Goal: Complete application form

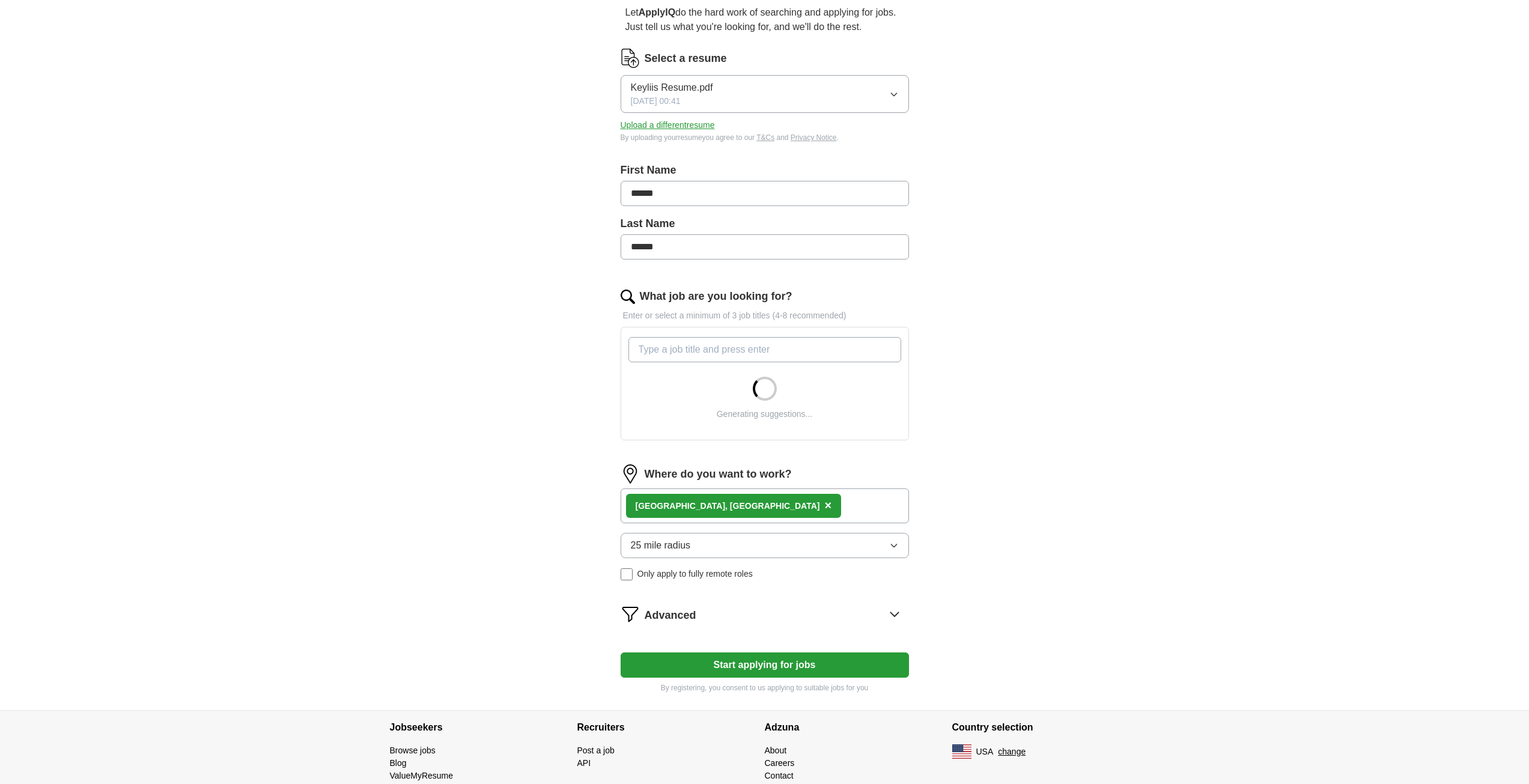
scroll to position [120, 0]
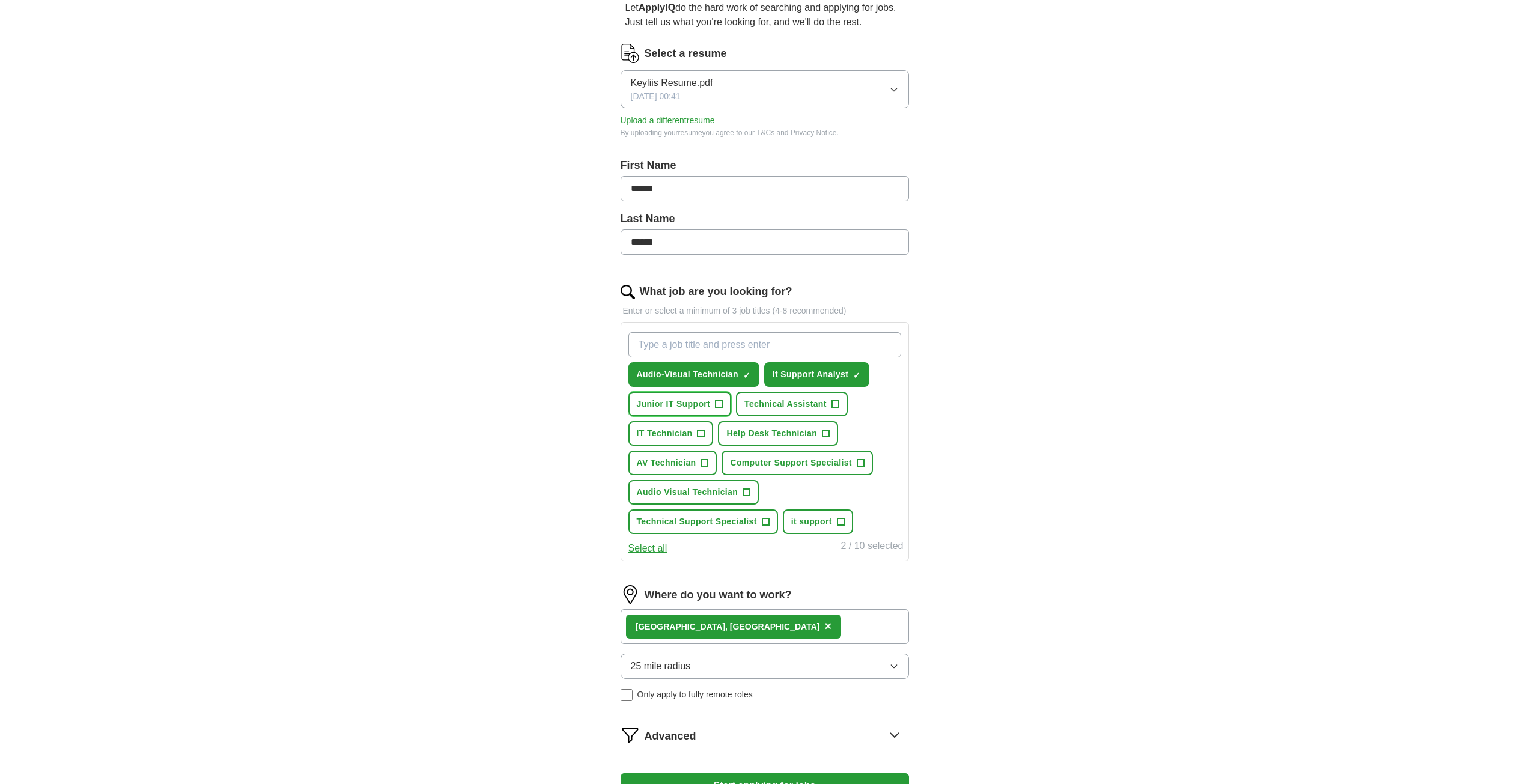
click at [716, 404] on span "+" at bounding box center [718, 404] width 7 height 10
click at [829, 405] on button "Technical Assistant +" at bounding box center [791, 404] width 112 height 24
click at [0, 0] on span "×" at bounding box center [0, 0] width 0 height 0
click at [822, 434] on span "+" at bounding box center [825, 433] width 7 height 10
click at [698, 437] on span "+" at bounding box center [701, 433] width 7 height 10
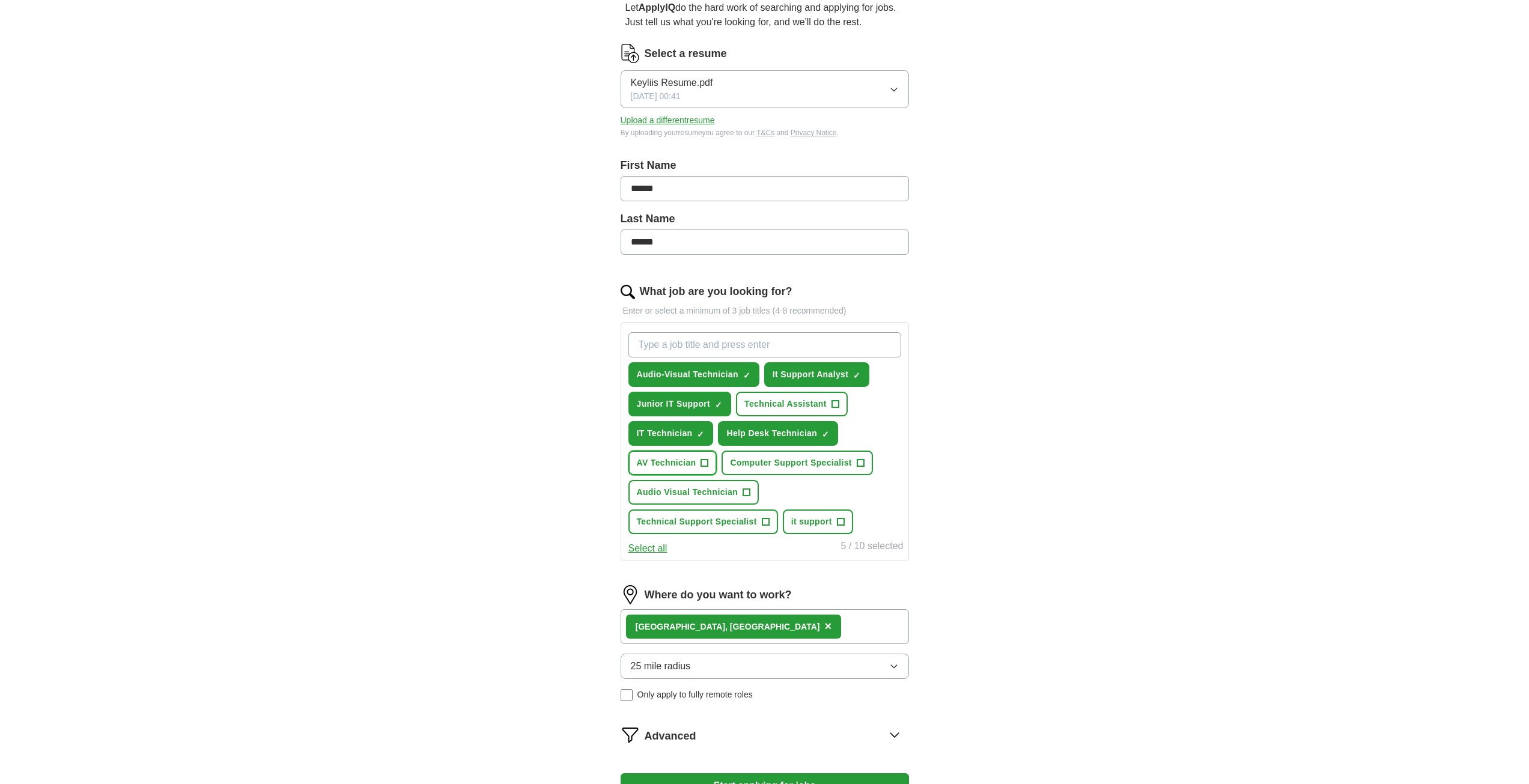
click at [700, 465] on button "AV Technician +" at bounding box center [673, 463] width 89 height 24
click at [853, 468] on button "Computer Support Specialist +" at bounding box center [797, 463] width 151 height 24
click at [742, 495] on button "Audio Visual Technician +" at bounding box center [693, 492] width 131 height 24
click at [765, 527] on span "+" at bounding box center [765, 522] width 7 height 10
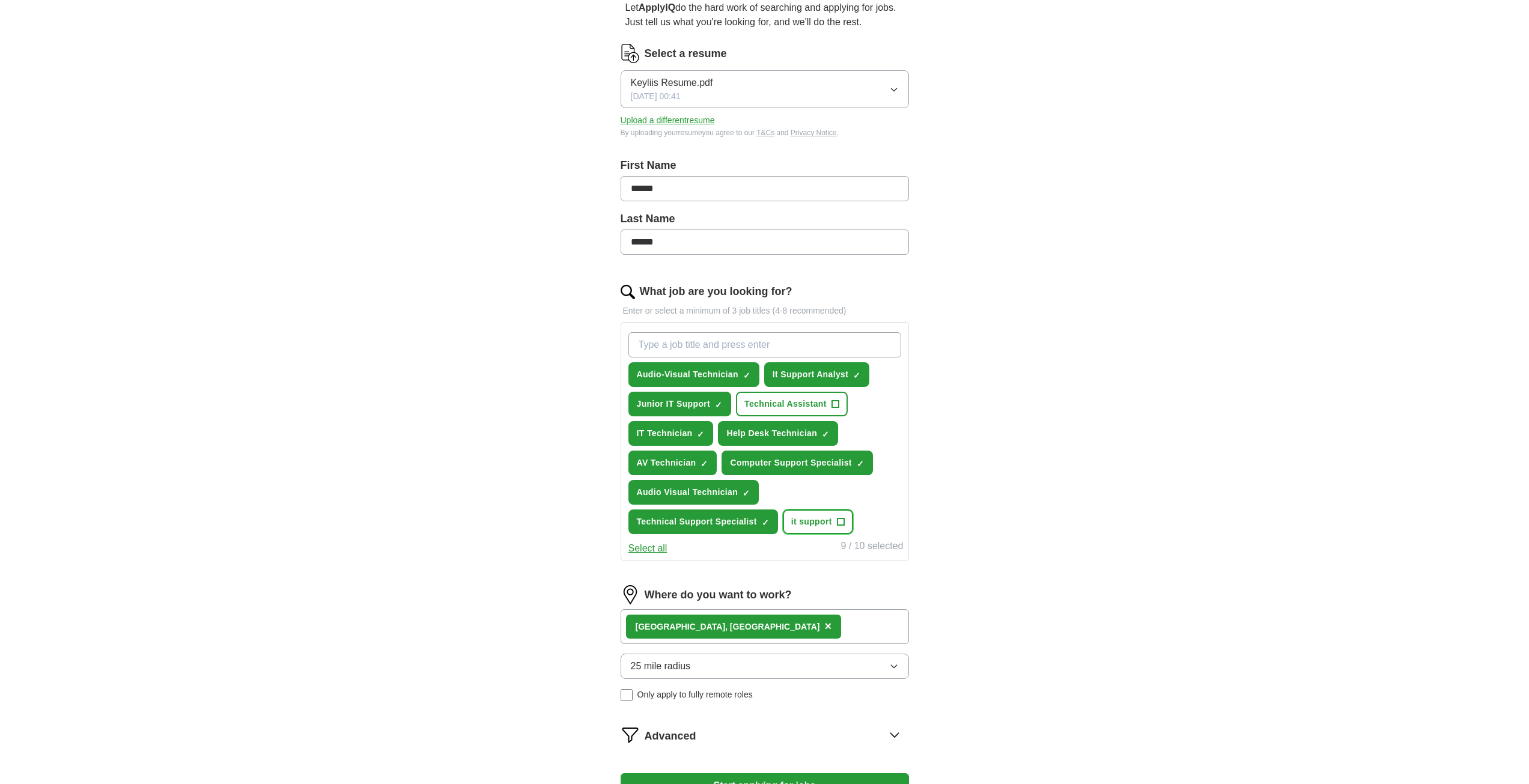
click at [829, 522] on span "it support" at bounding box center [811, 522] width 41 height 13
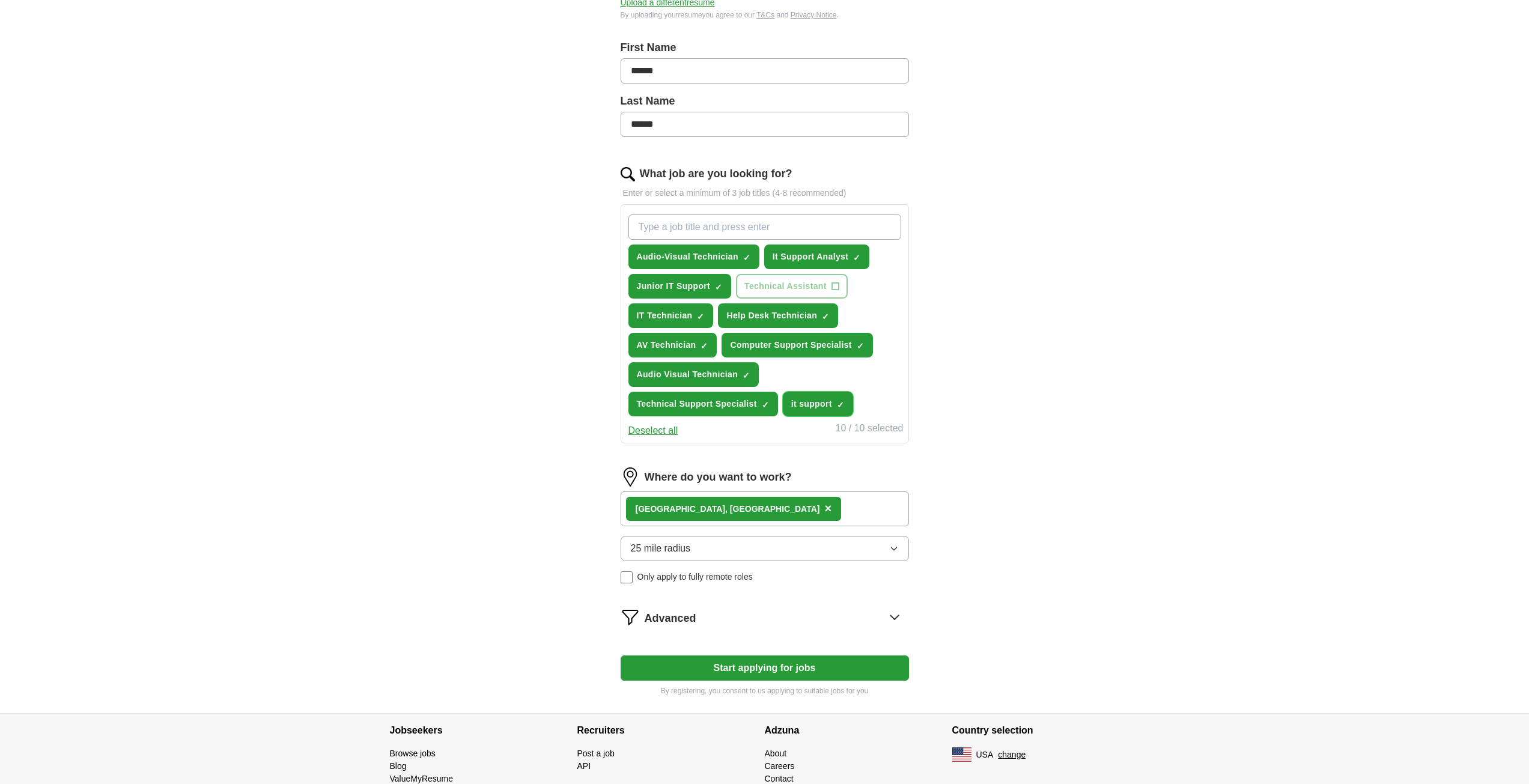
scroll to position [240, 0]
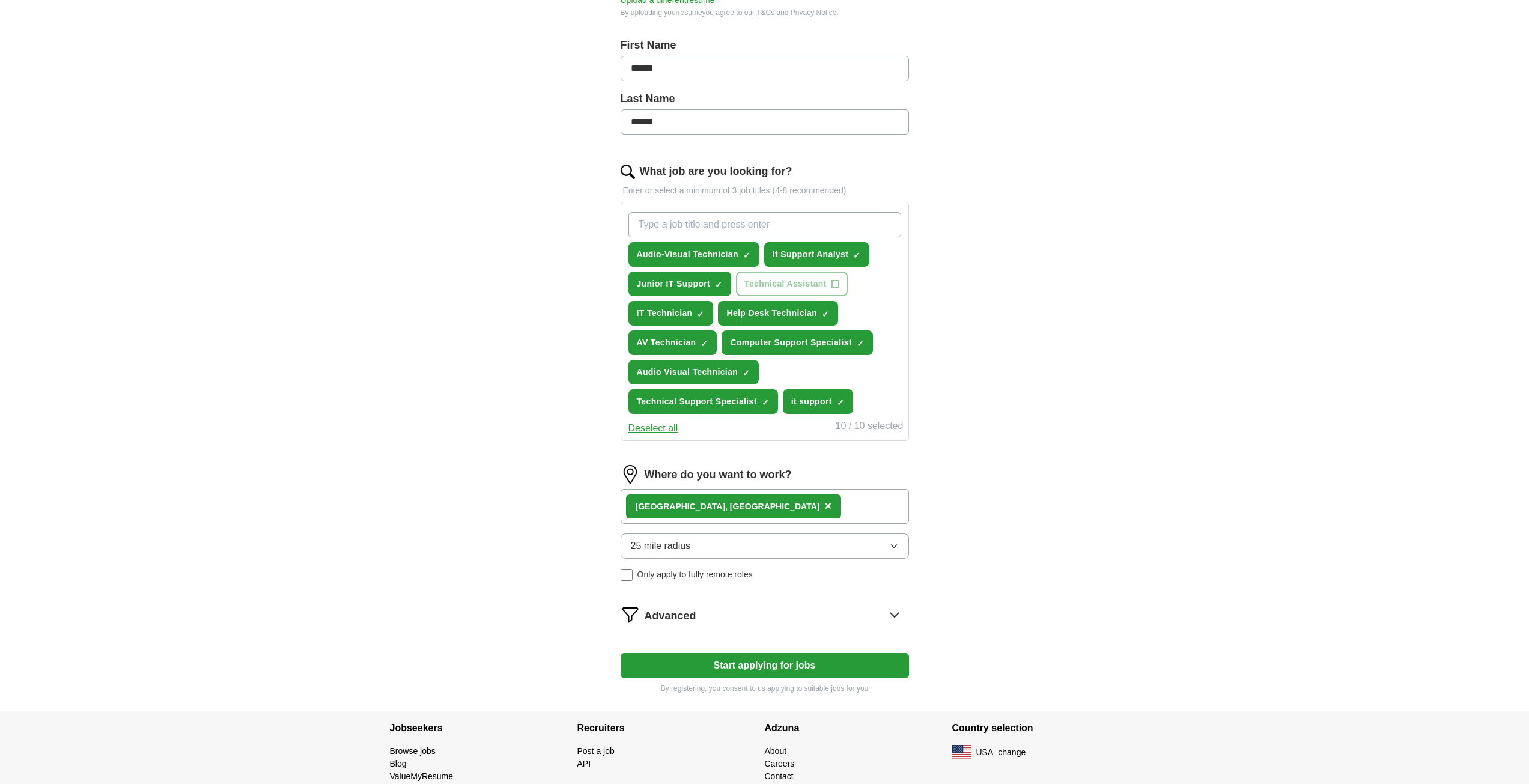
click at [690, 622] on span "Advanced" at bounding box center [671, 616] width 52 height 16
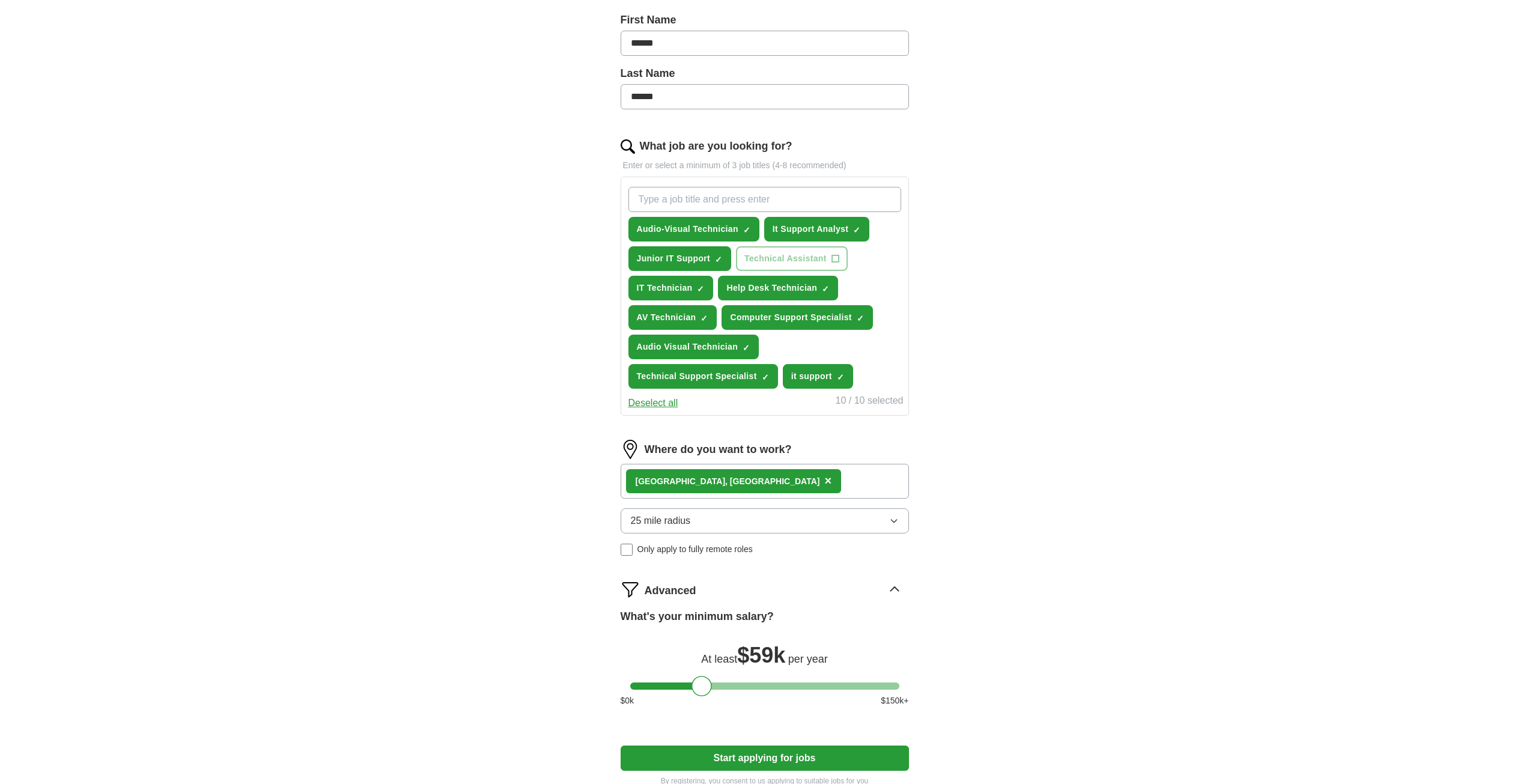
scroll to position [360, 0]
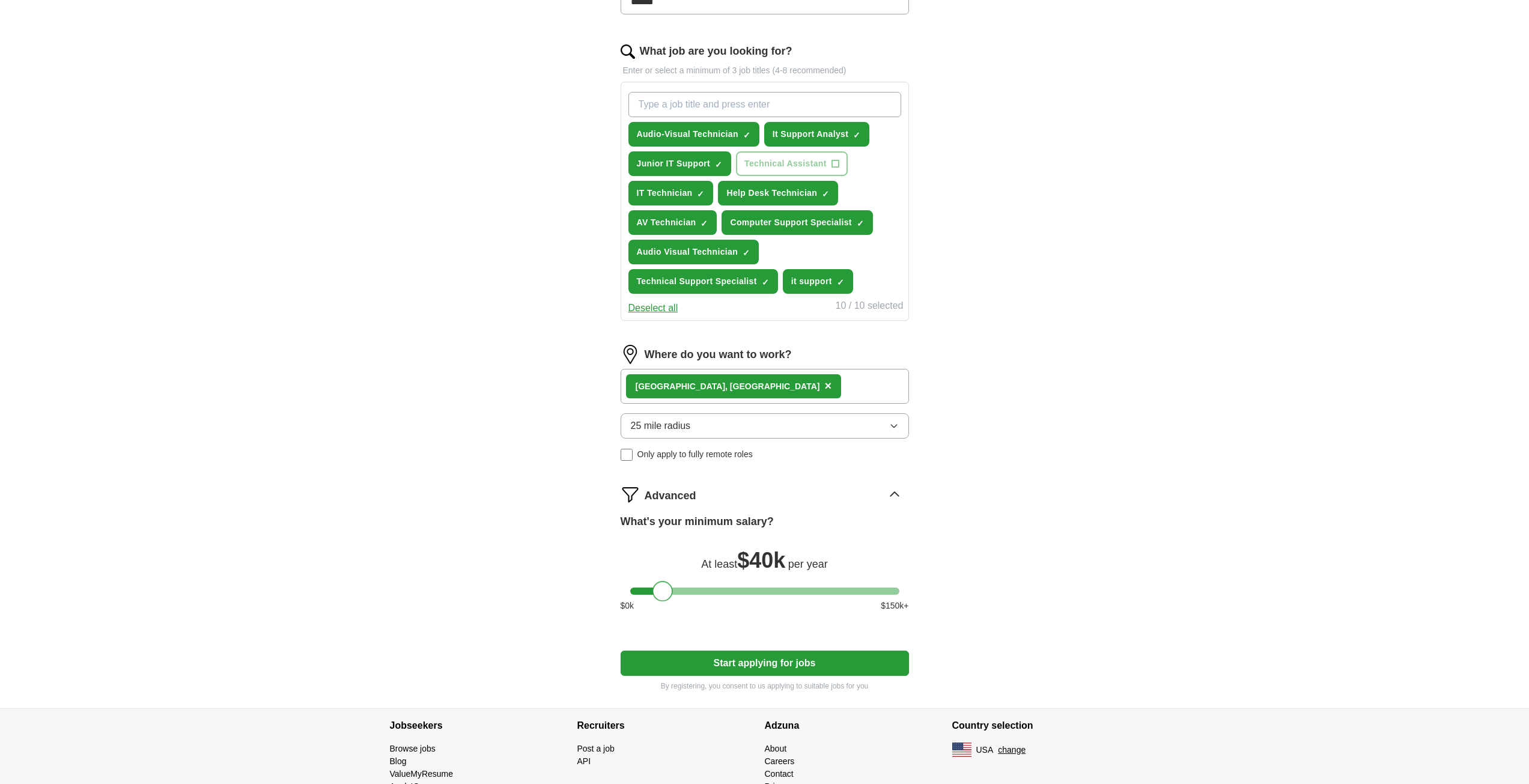
drag, startPoint x: 704, startPoint y: 592, endPoint x: 666, endPoint y: 598, distance: 38.5
click at [666, 598] on div at bounding box center [663, 591] width 21 height 21
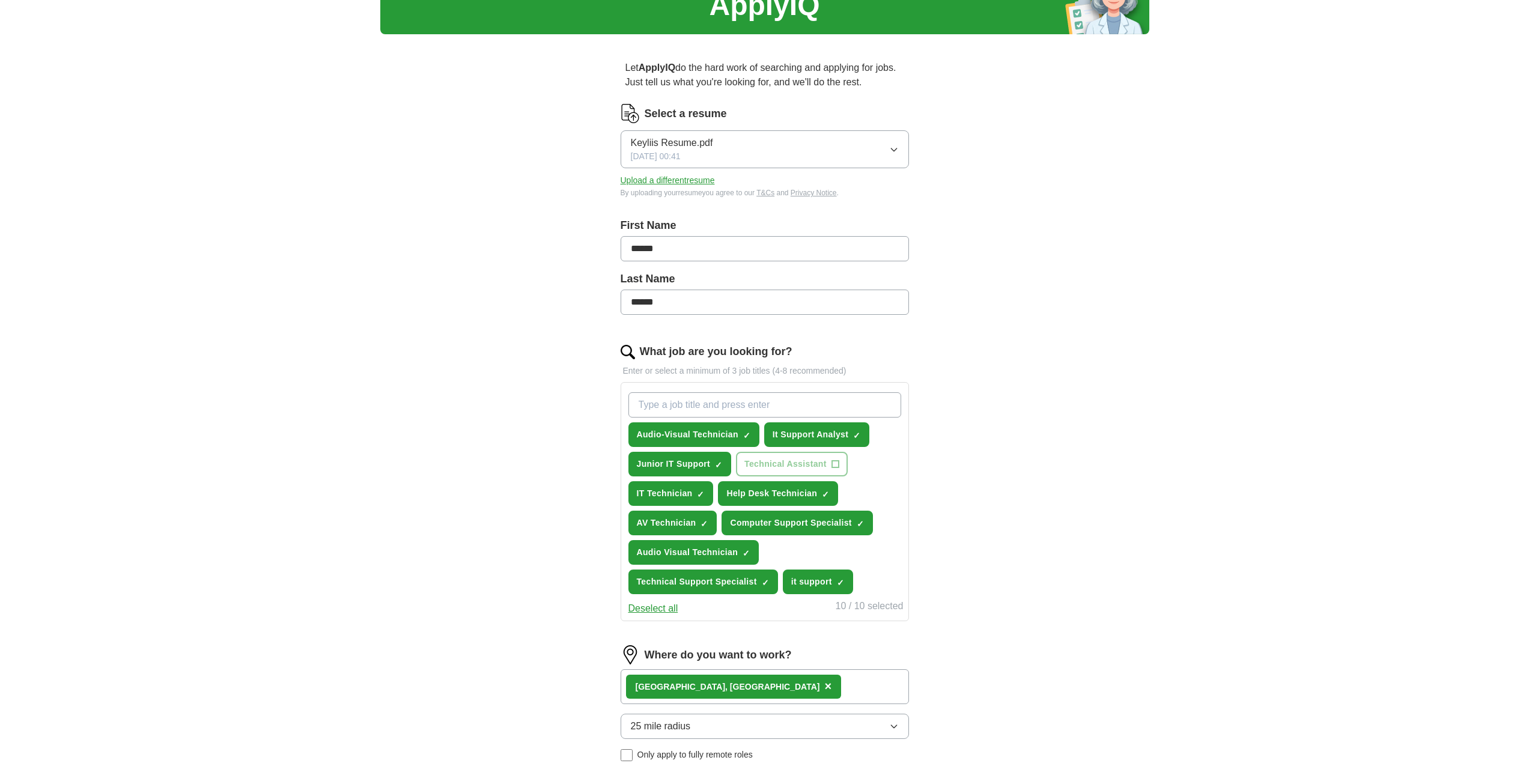
scroll to position [0, 0]
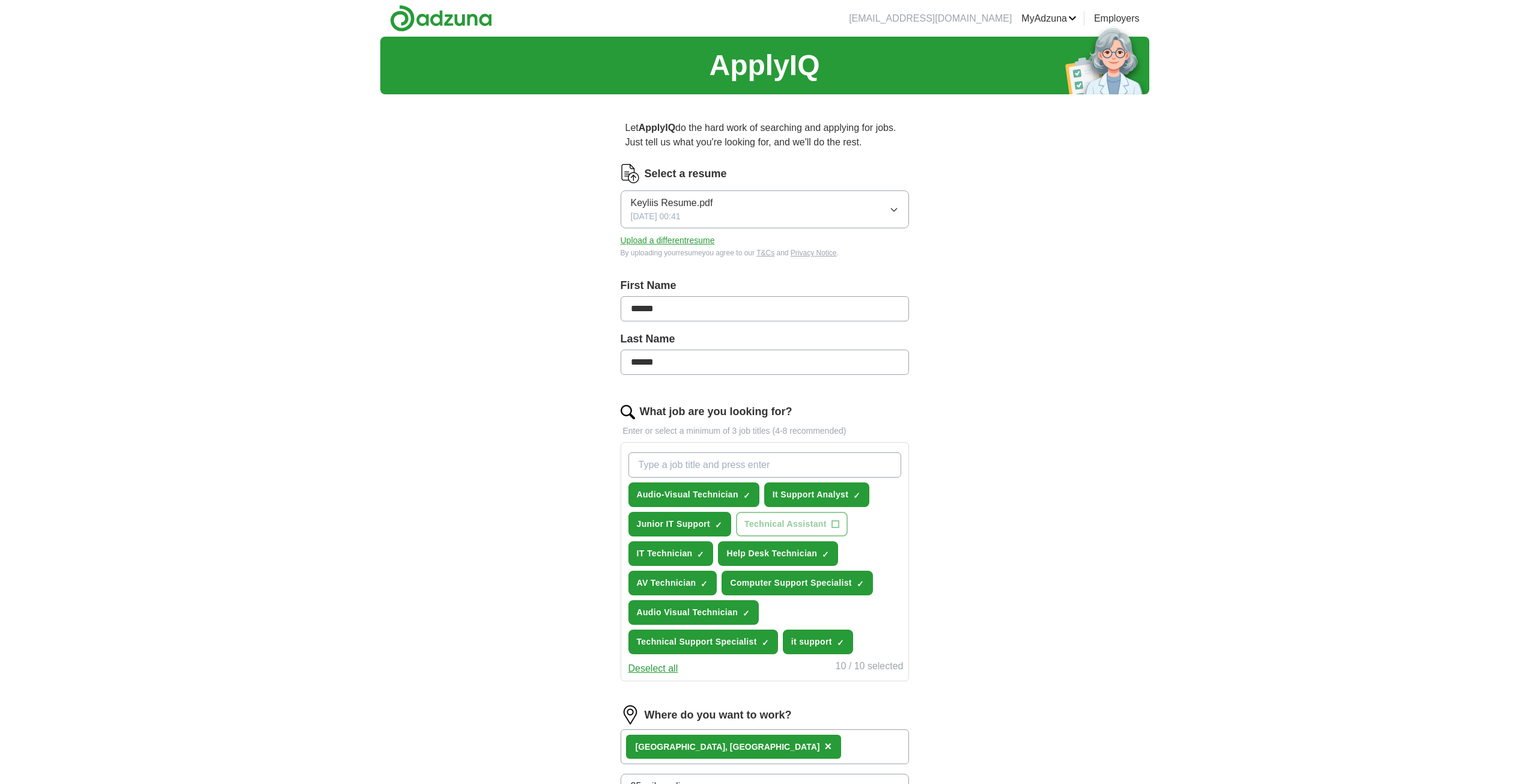
click at [891, 215] on button "Keyliis Resume.pdf [DATE] 00:41" at bounding box center [764, 209] width 288 height 38
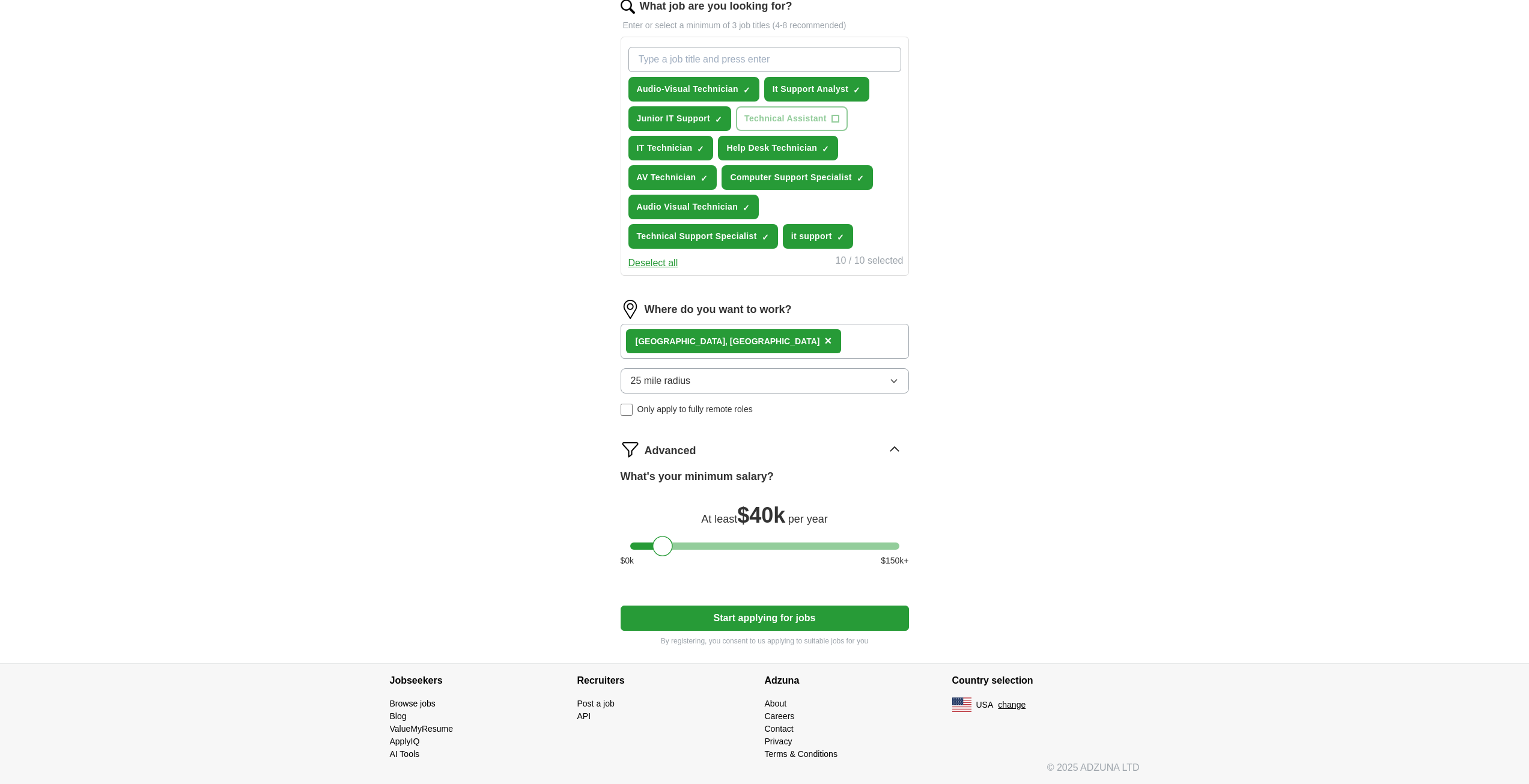
scroll to position [406, 0]
click at [756, 624] on button "Start applying for jobs" at bounding box center [764, 617] width 288 height 25
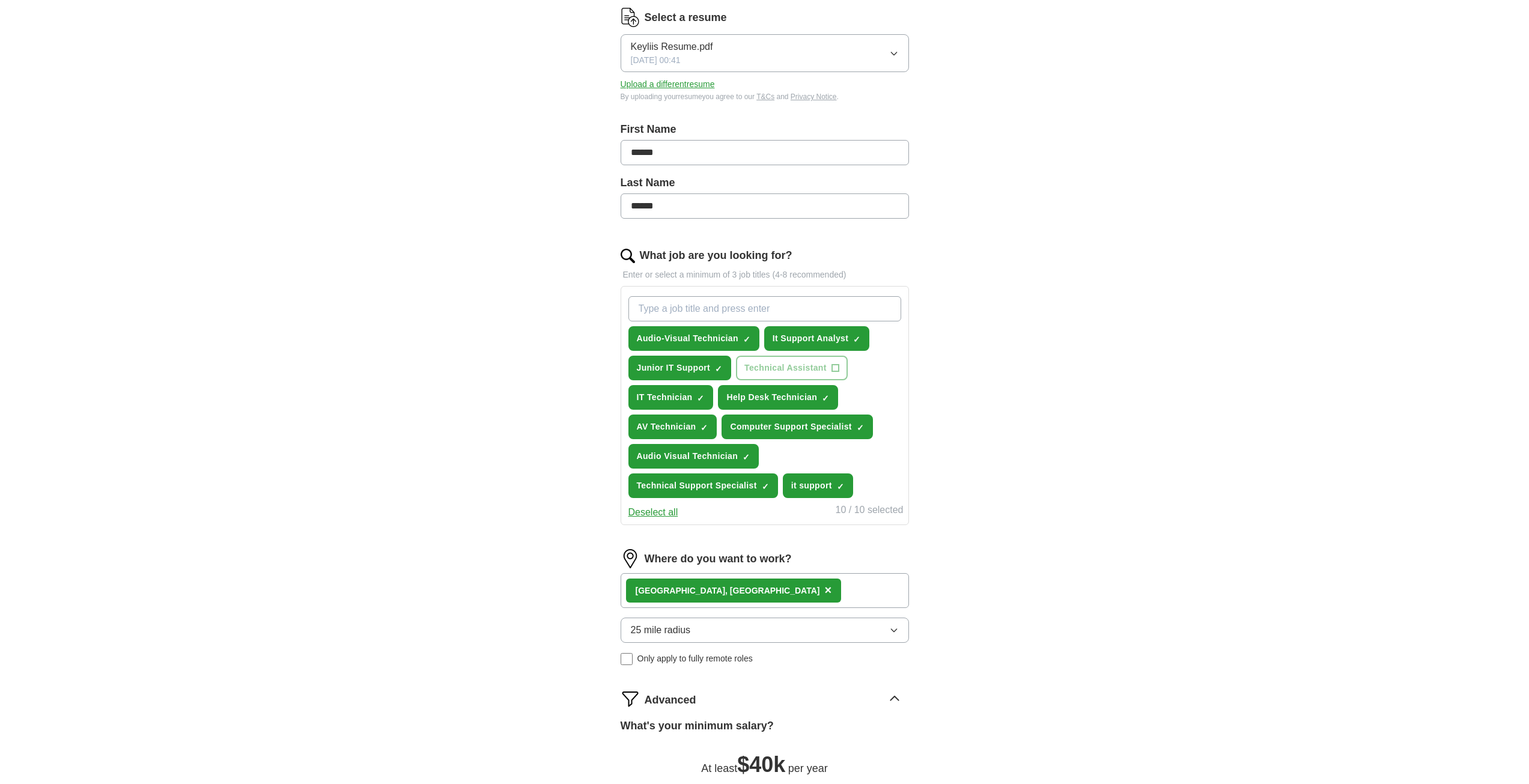
select select "**"
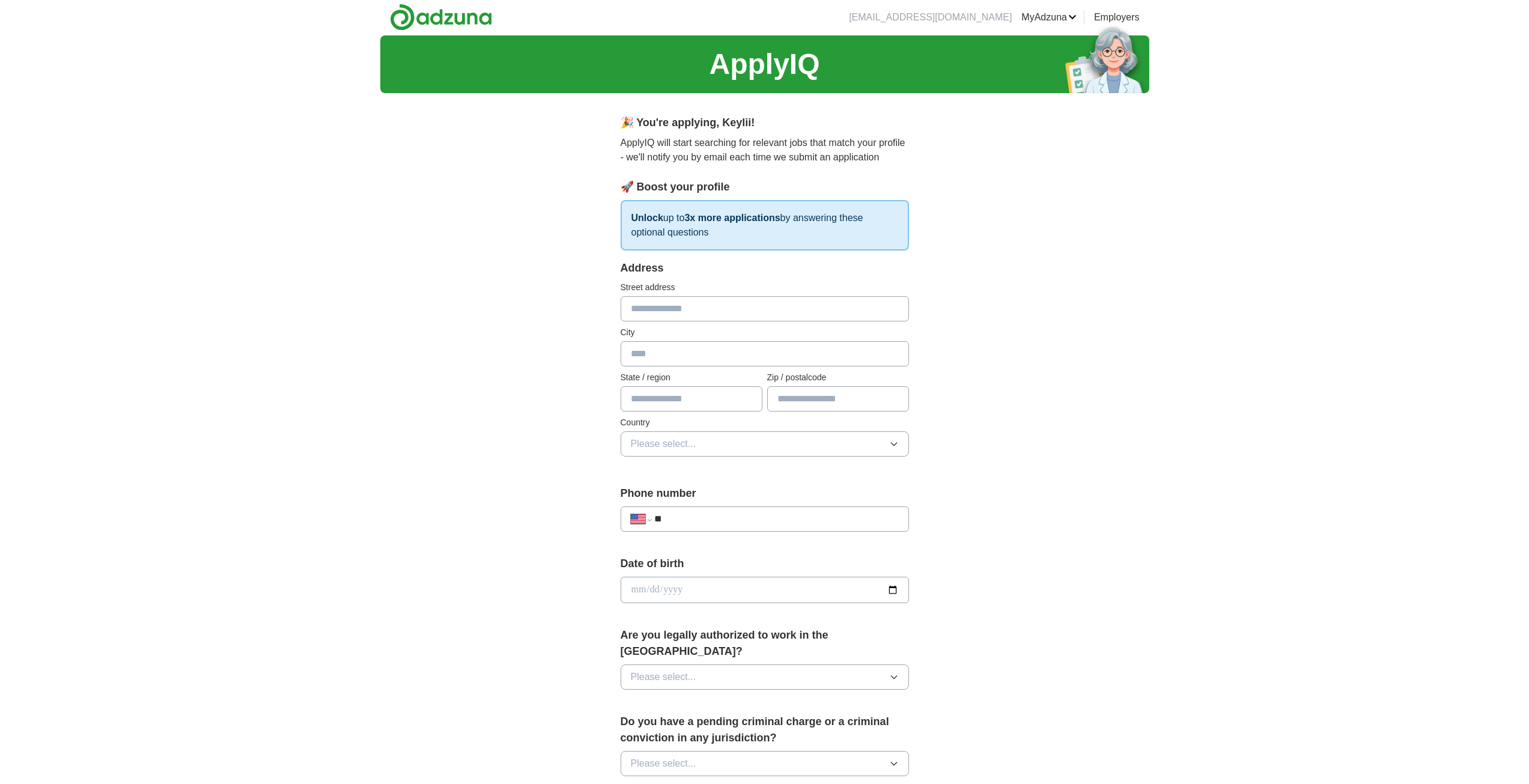
scroll to position [0, 0]
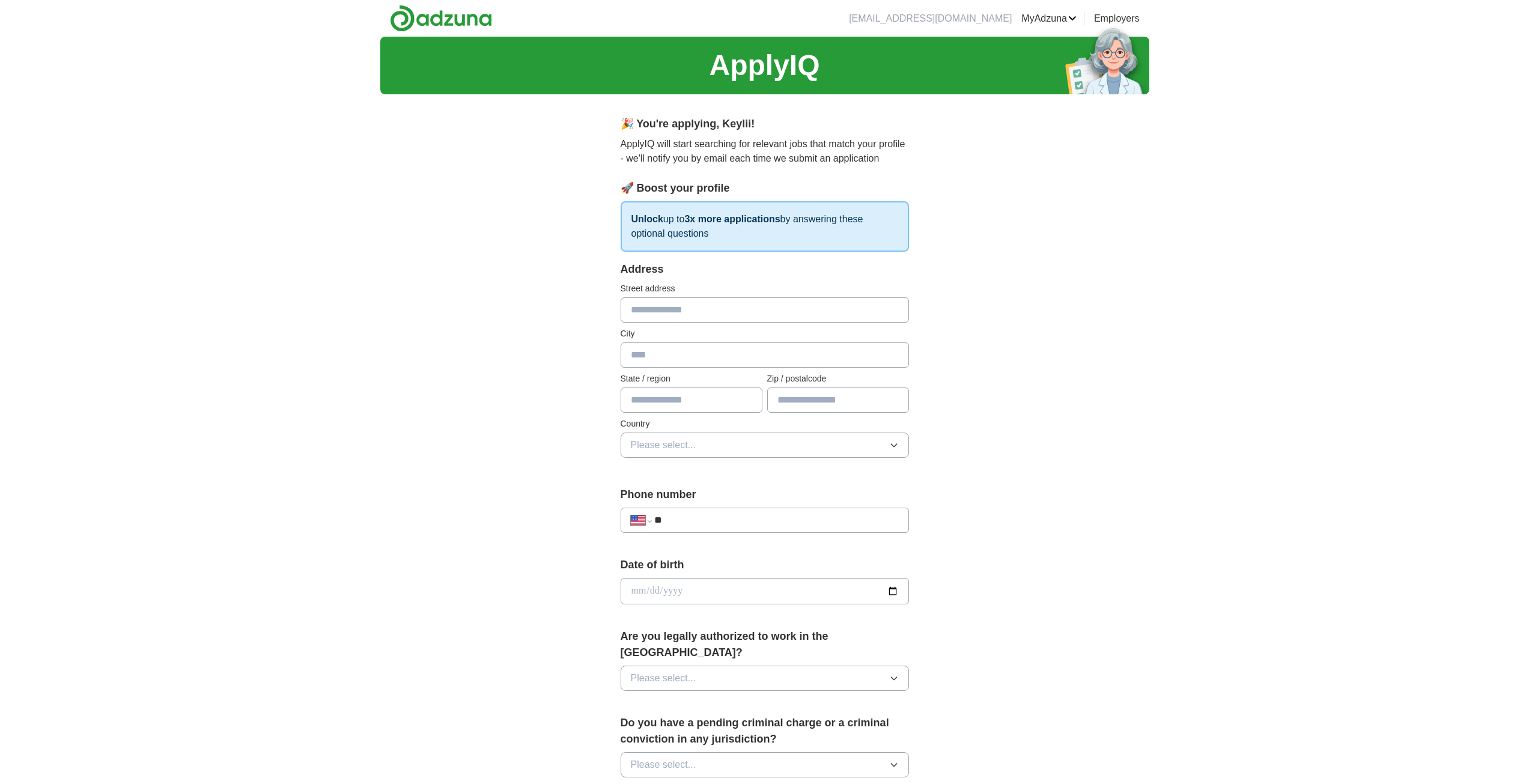
click at [661, 317] on input "text" at bounding box center [764, 309] width 288 height 25
type input "**********"
type input "******"
type input "**"
type input "*****"
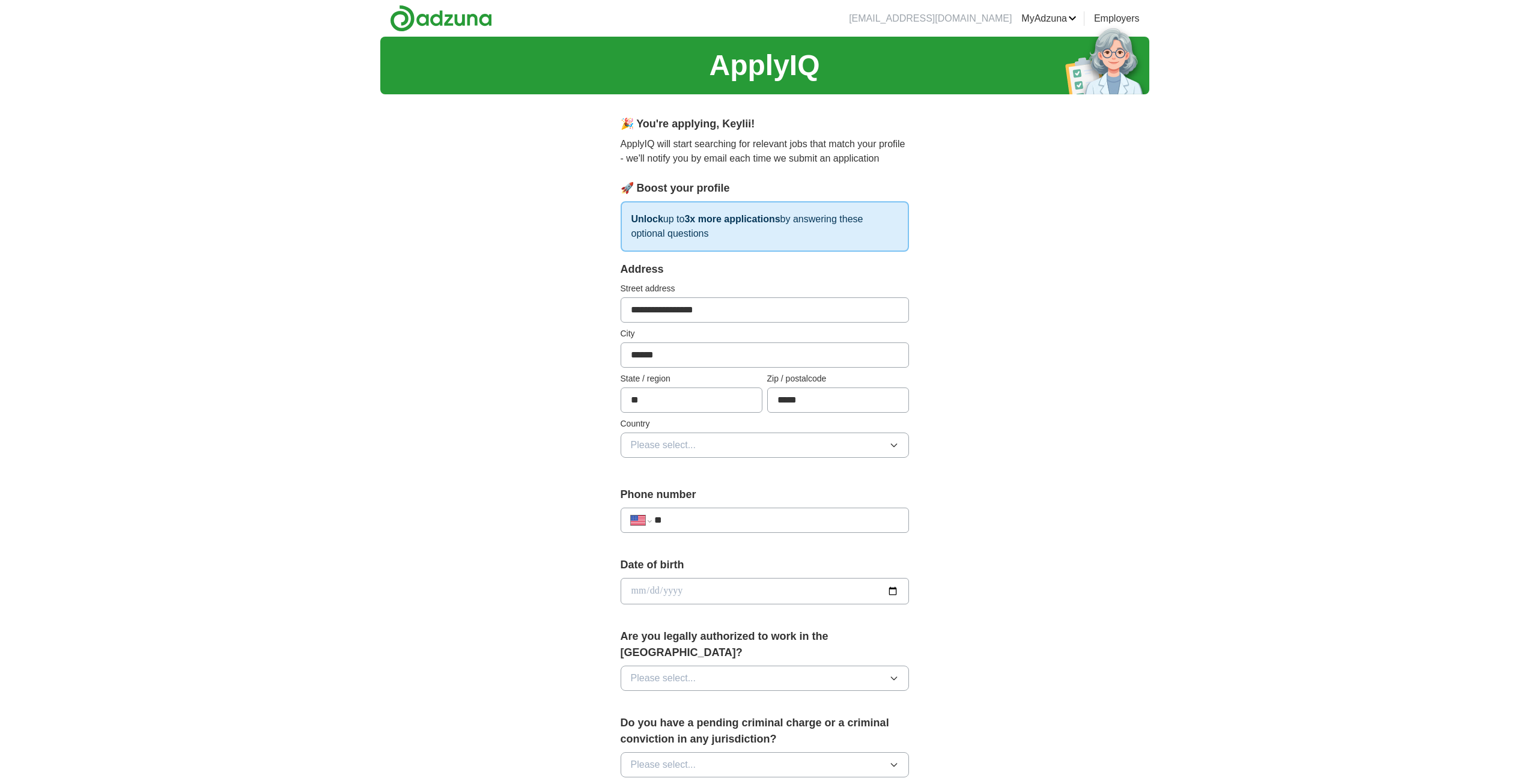
click at [747, 437] on button "Please select..." at bounding box center [764, 445] width 288 height 25
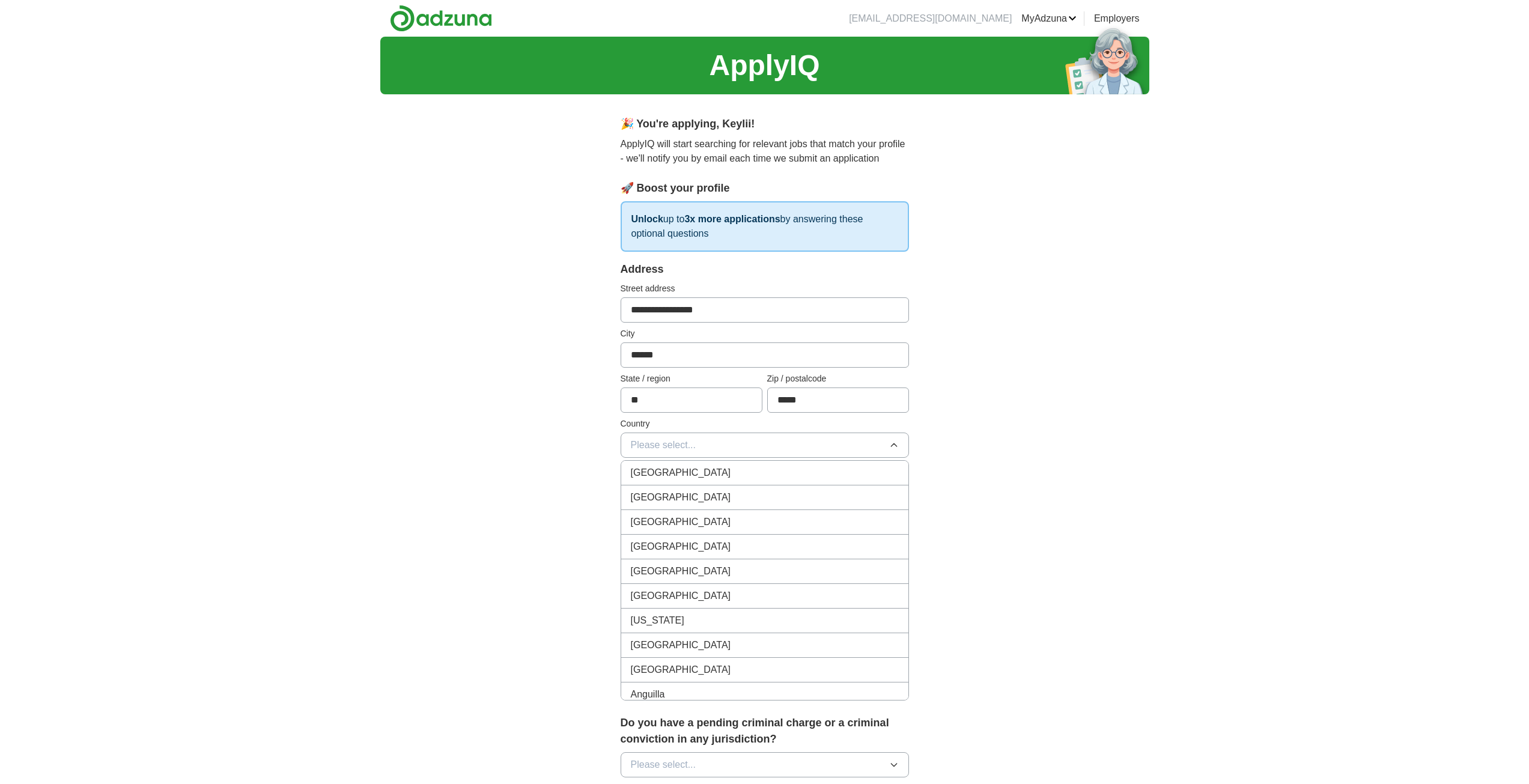
click at [717, 495] on div "[GEOGRAPHIC_DATA]" at bounding box center [764, 497] width 268 height 14
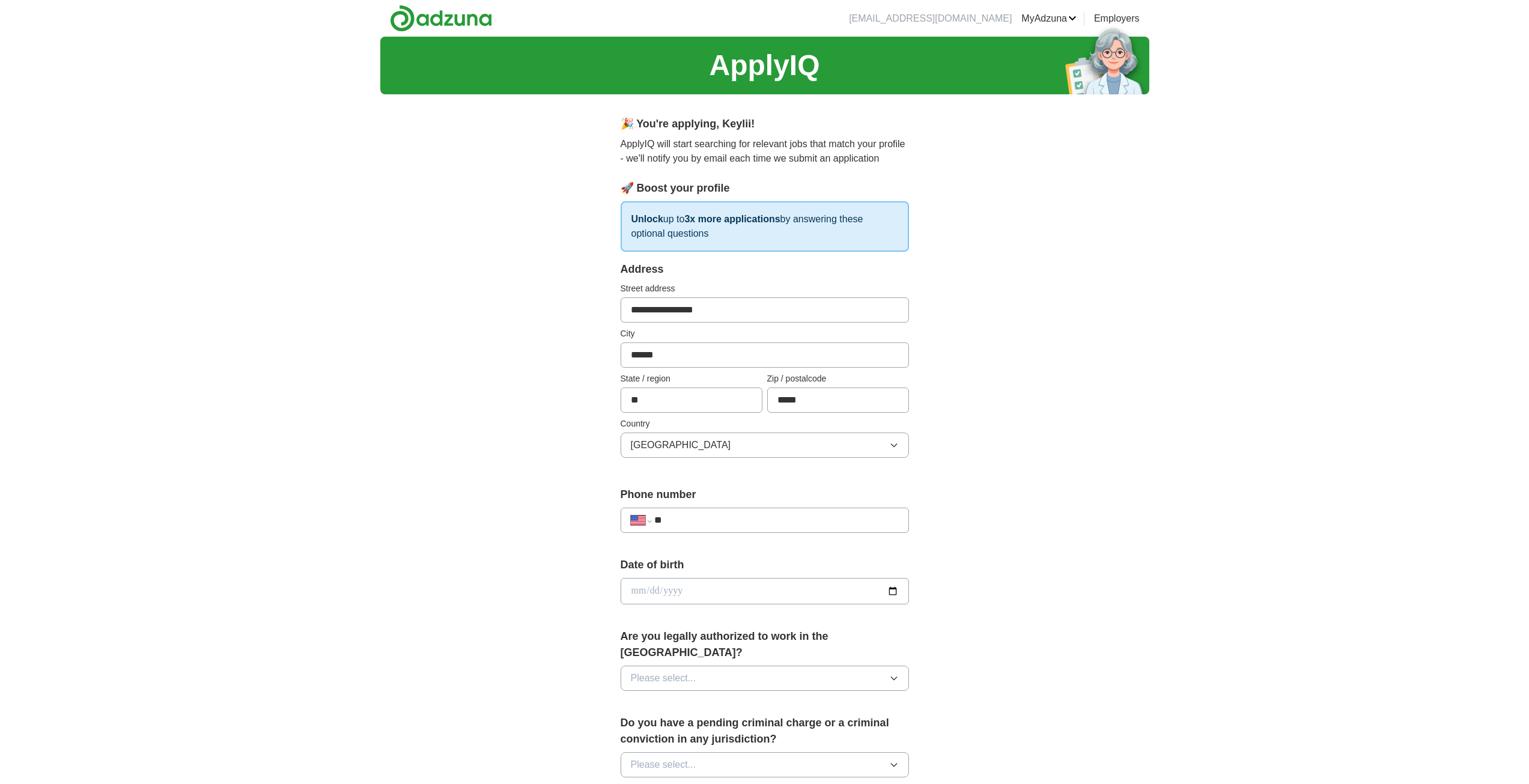
click at [708, 513] on div "**********" at bounding box center [764, 520] width 288 height 25
click at [708, 516] on input "**" at bounding box center [776, 520] width 244 height 14
type input "**********"
click at [747, 576] on div "Date of birth" at bounding box center [764, 585] width 288 height 57
click at [742, 589] on input "date" at bounding box center [764, 591] width 288 height 26
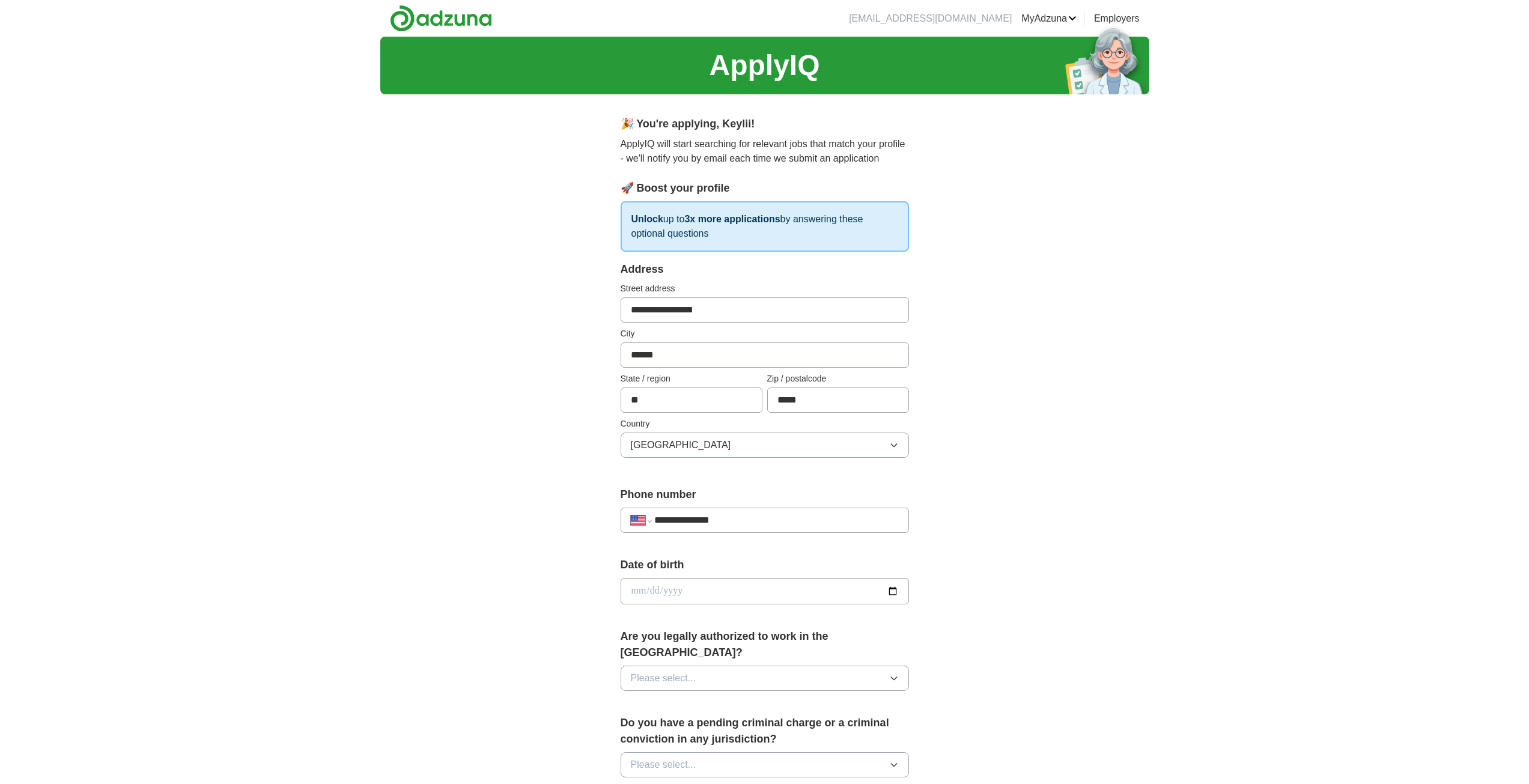
click at [742, 589] on input "date" at bounding box center [764, 591] width 288 height 26
click at [740, 583] on input "date" at bounding box center [764, 591] width 288 height 26
click at [739, 591] on input "date" at bounding box center [764, 591] width 288 height 26
type input "**********"
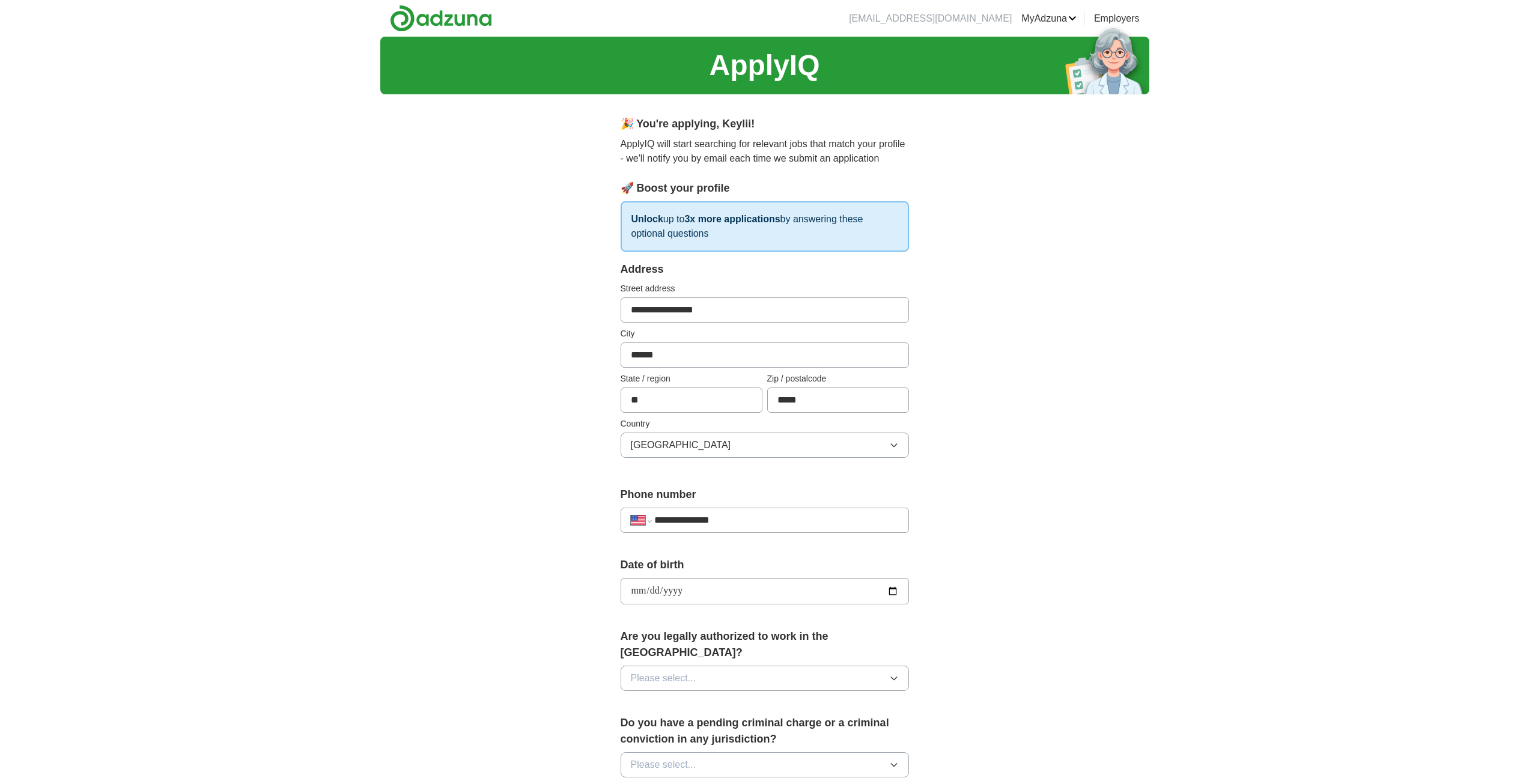
click at [746, 665] on button "Please select..." at bounding box center [764, 678] width 288 height 25
click at [733, 698] on div "Yes" at bounding box center [764, 705] width 268 height 14
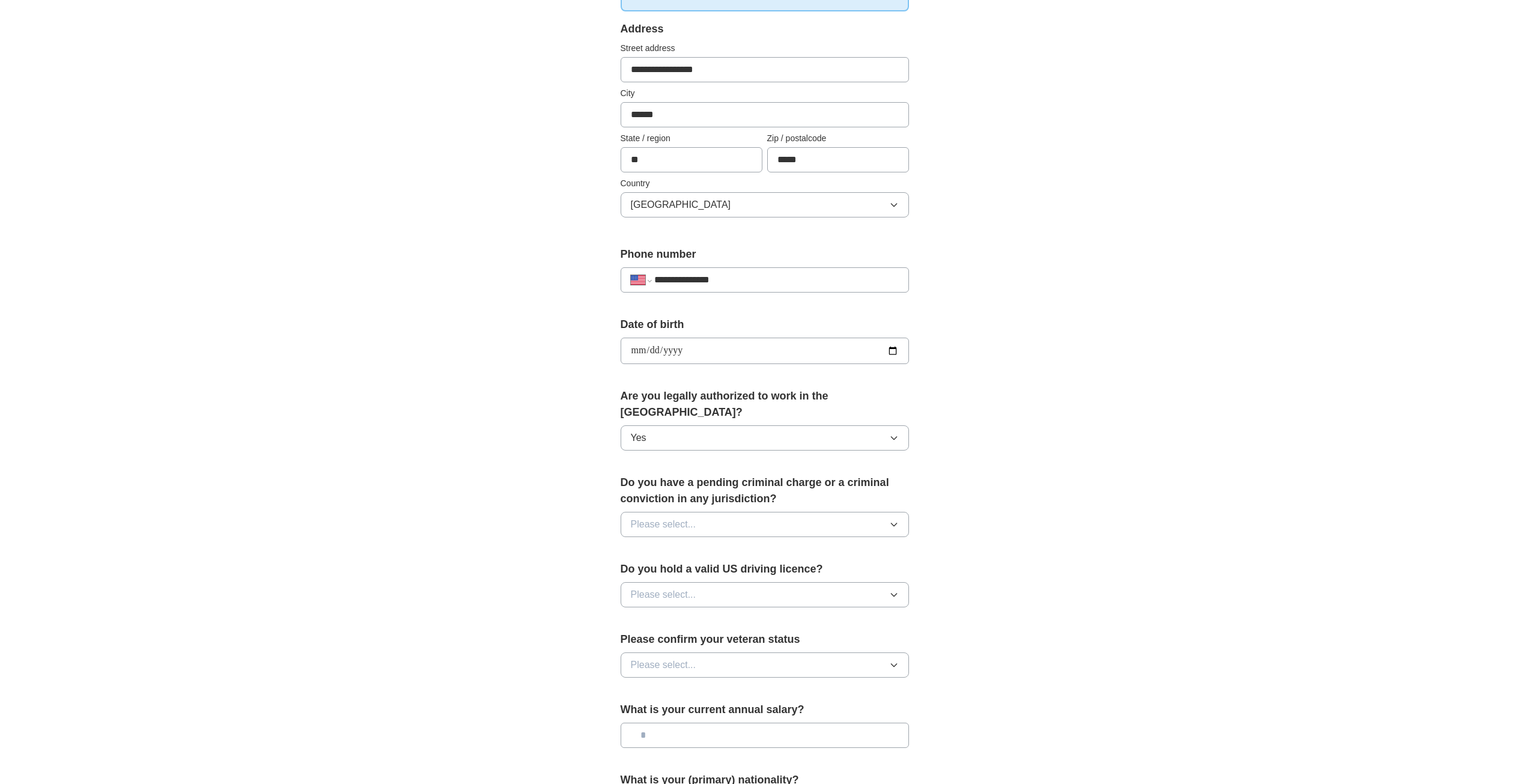
click at [720, 512] on button "Please select..." at bounding box center [764, 524] width 288 height 25
click at [721, 565] on li "No" at bounding box center [764, 577] width 287 height 24
click at [718, 582] on button "Please select..." at bounding box center [764, 594] width 288 height 25
click at [722, 615] on div "Yes" at bounding box center [764, 622] width 268 height 14
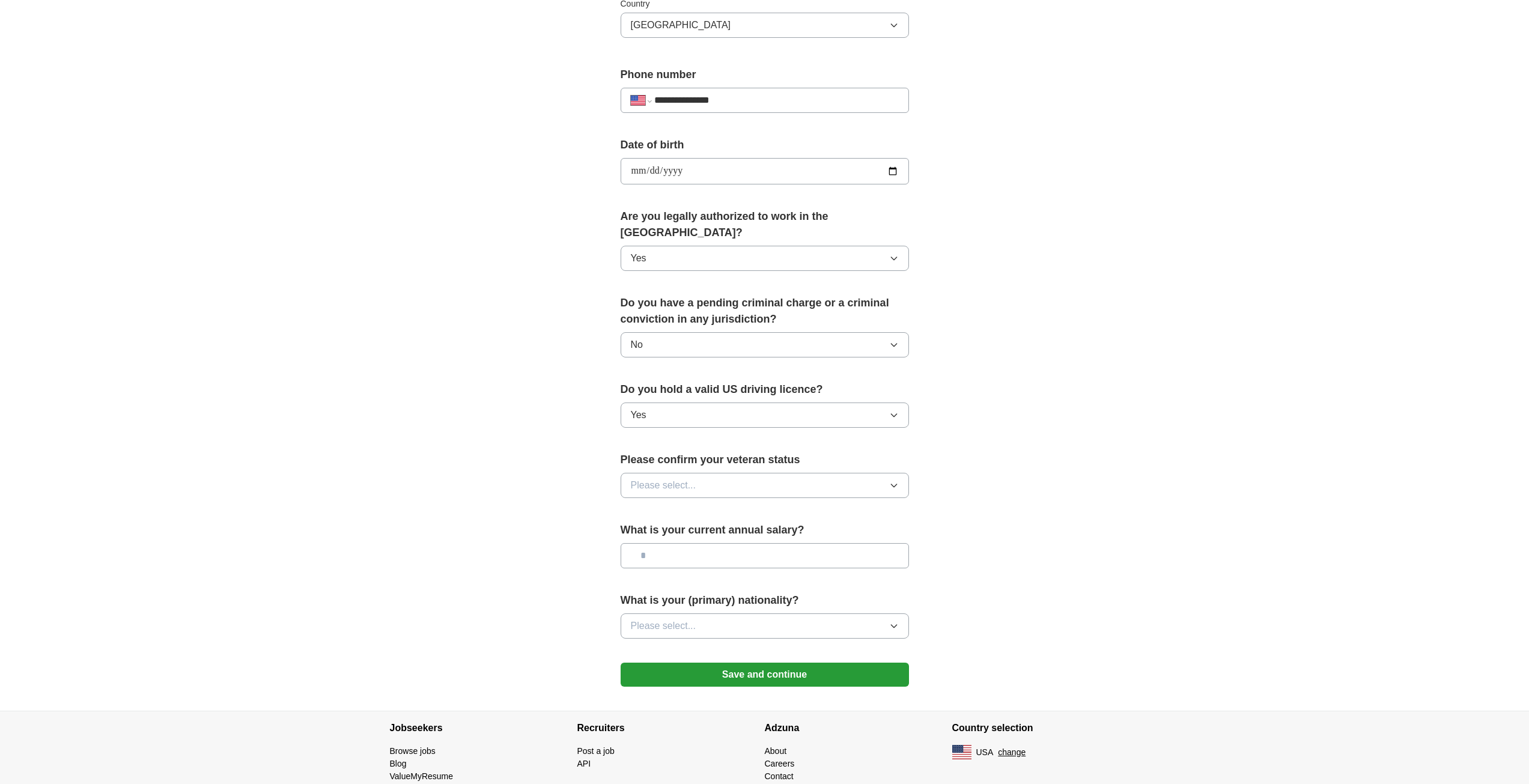
scroll to position [420, 0]
click at [738, 472] on button "Please select..." at bounding box center [764, 484] width 288 height 25
click at [723, 505] on div "Not applicable" at bounding box center [764, 512] width 268 height 14
click at [704, 542] on input "text" at bounding box center [764, 554] width 288 height 25
type input "*******"
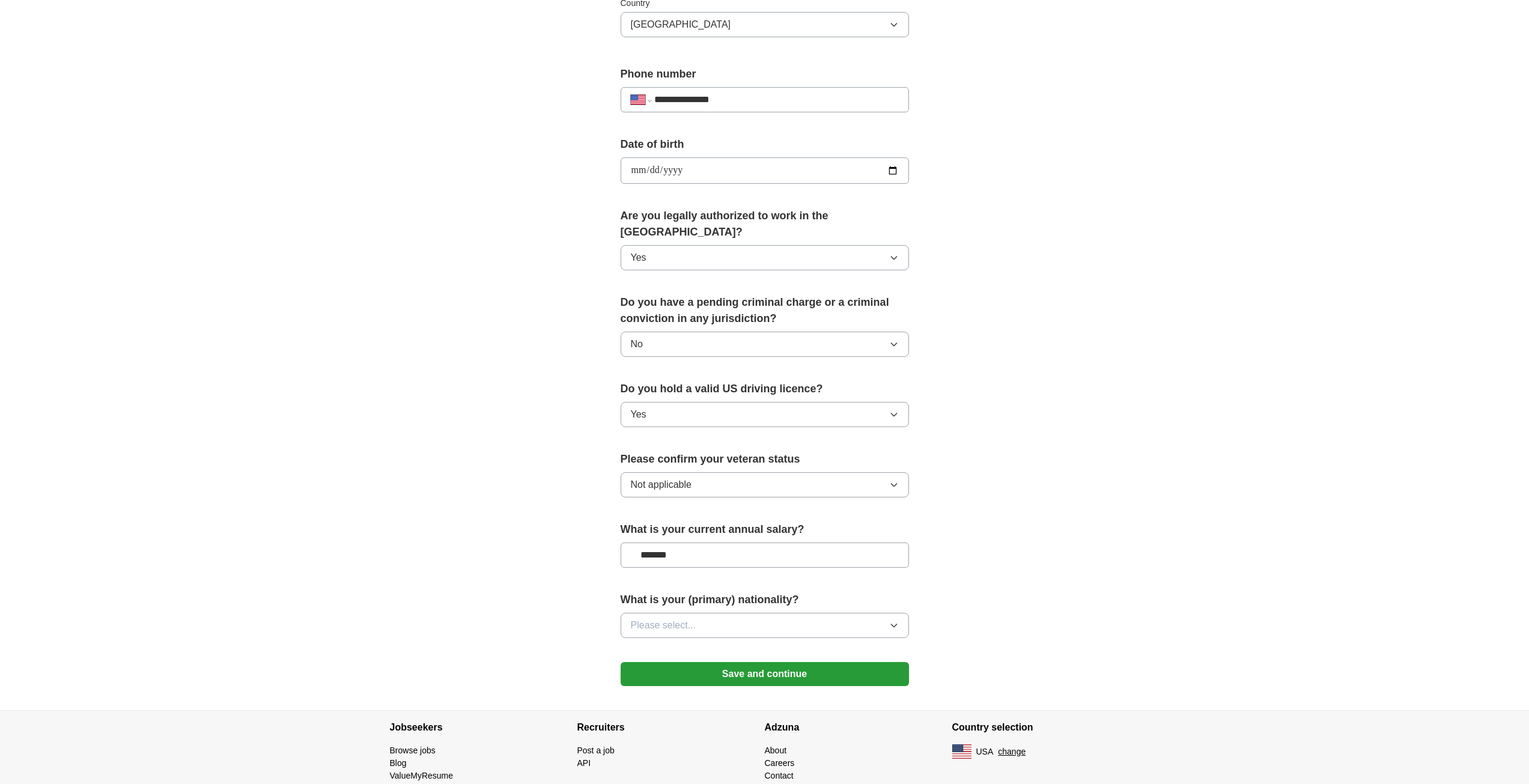
click at [728, 612] on button "Please select..." at bounding box center [764, 625] width 288 height 25
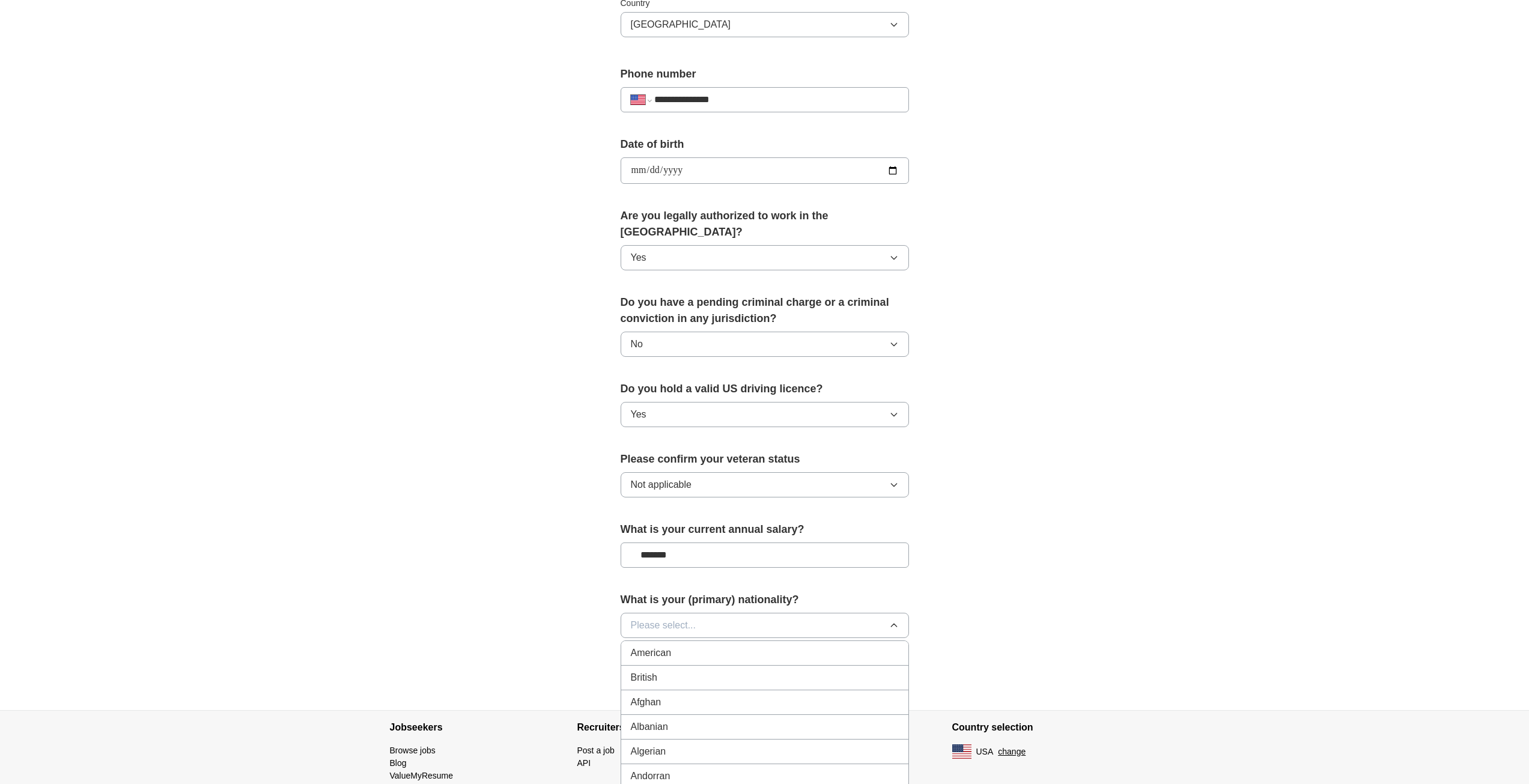
click at [713, 645] on div "American" at bounding box center [764, 652] width 268 height 14
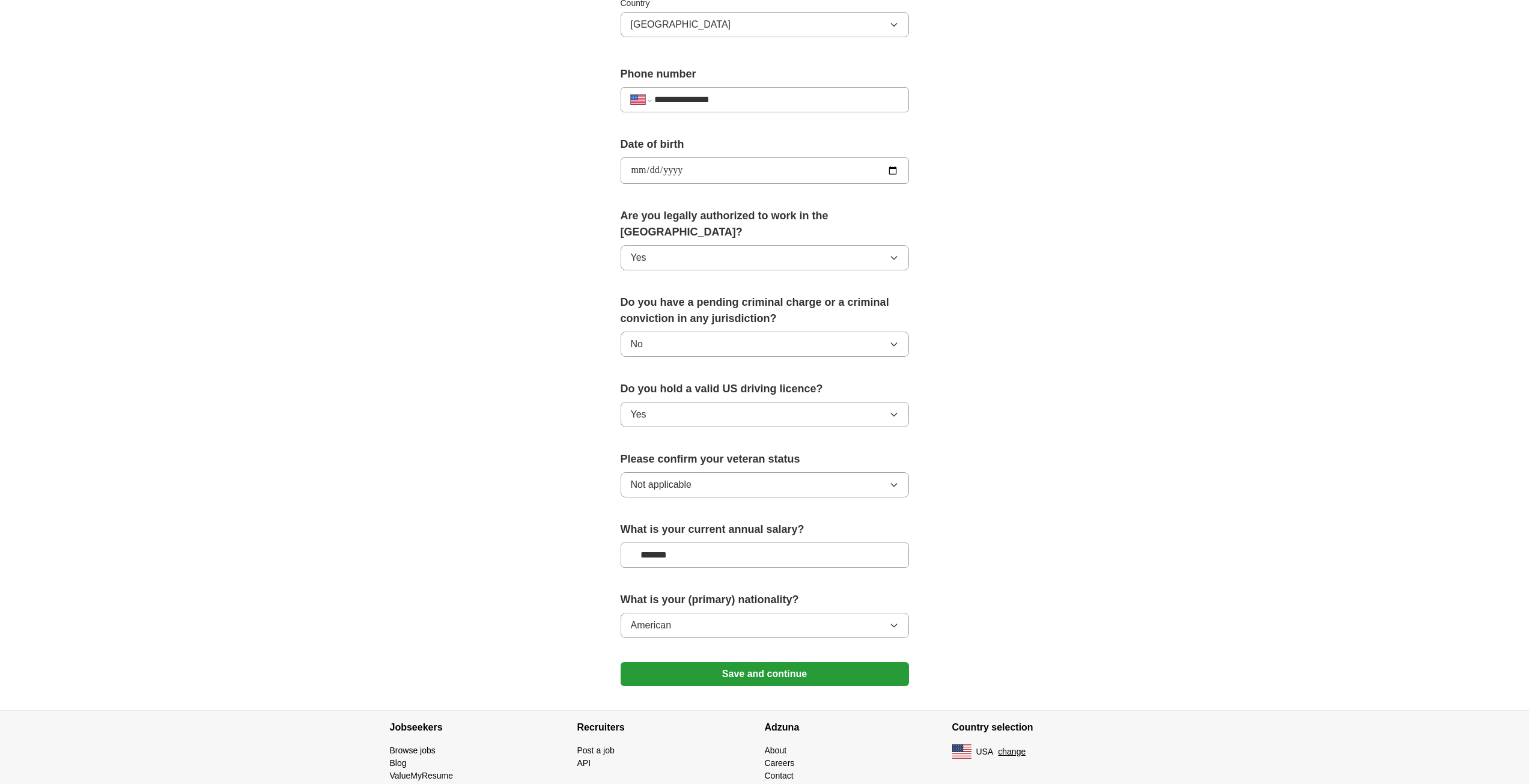
click at [715, 662] on button "Save and continue" at bounding box center [764, 674] width 288 height 24
